Goal: Task Accomplishment & Management: Manage account settings

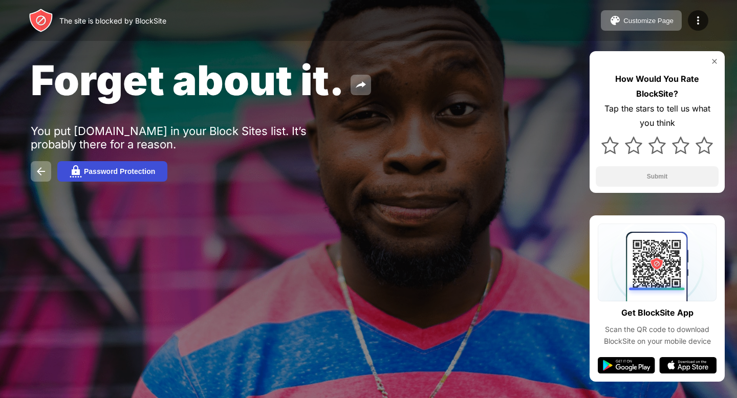
click at [123, 168] on div "Password Protection" at bounding box center [119, 171] width 71 height 8
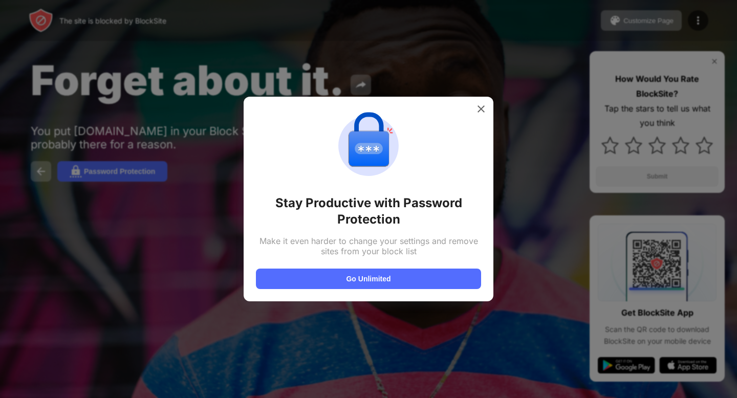
click at [485, 98] on div "Stay Productive with Password Protection Make it even harder to change your set…" at bounding box center [368, 199] width 250 height 205
click at [477, 113] on img at bounding box center [481, 109] width 10 height 10
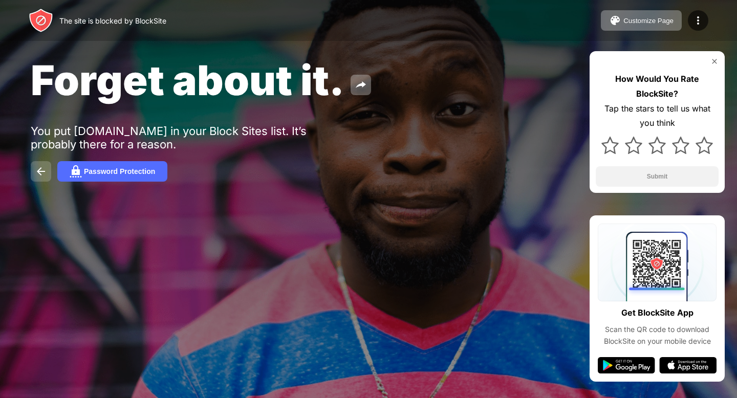
click at [43, 174] on img at bounding box center [41, 171] width 12 height 12
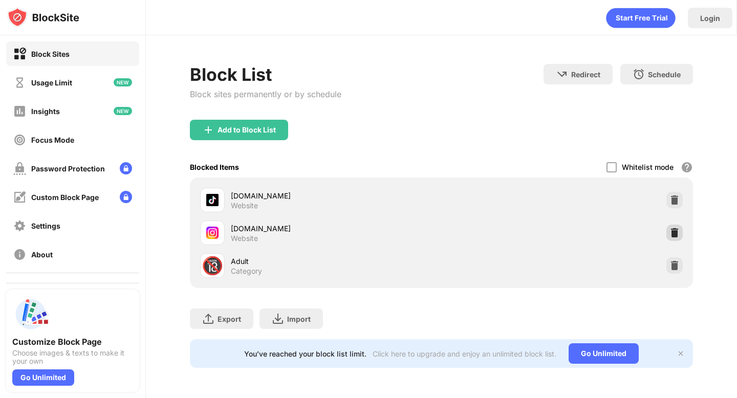
click at [672, 233] on img at bounding box center [674, 233] width 10 height 10
